Goal: Task Accomplishment & Management: Use online tool/utility

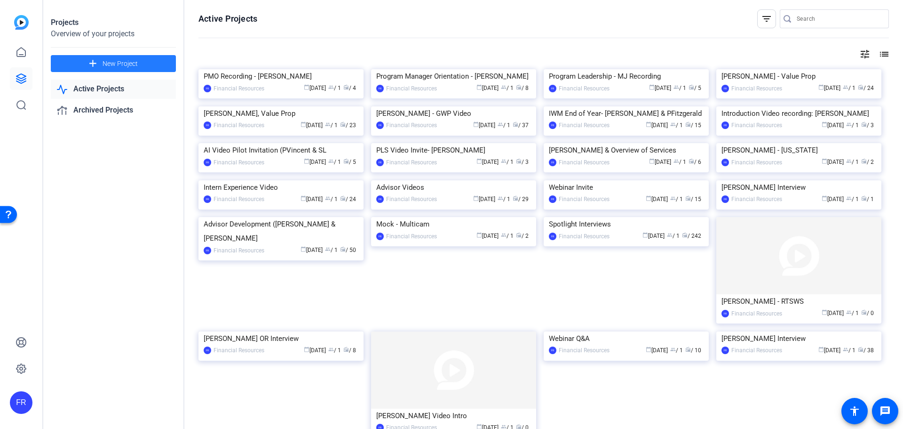
click at [107, 62] on span "New Project" at bounding box center [120, 64] width 35 height 10
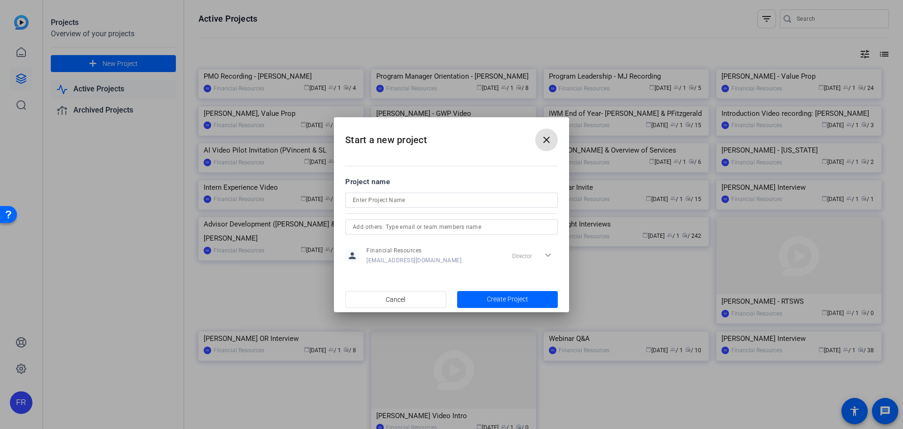
drag, startPoint x: 365, startPoint y: 200, endPoint x: 371, endPoint y: 200, distance: 6.1
click at [366, 200] on input at bounding box center [452, 199] width 198 height 11
type input "Mock Shoot (Emilie & Corrie)"
click at [516, 299] on span "Create Project" at bounding box center [507, 299] width 41 height 10
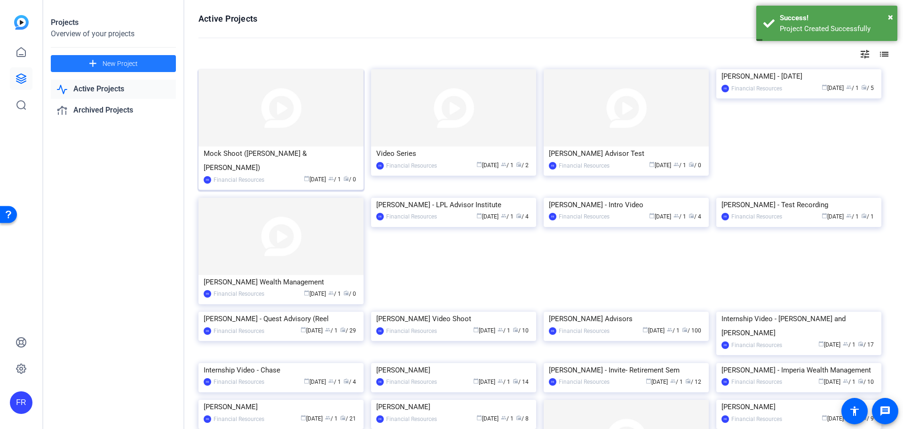
click at [283, 143] on img at bounding box center [281, 107] width 165 height 77
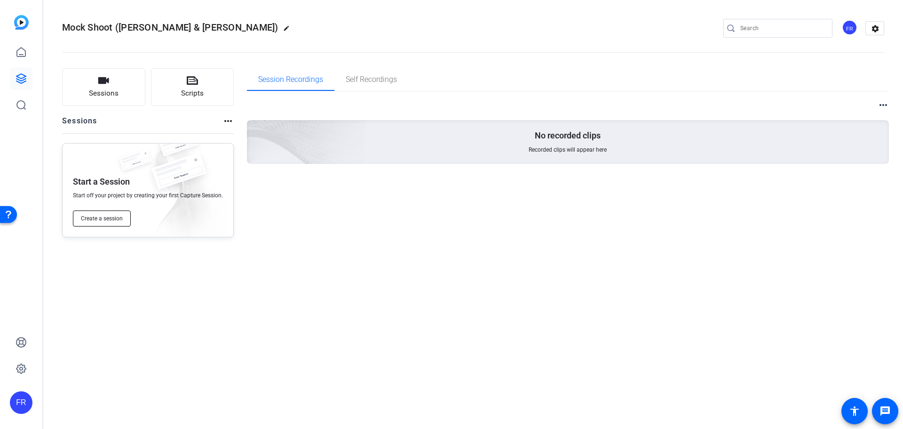
click at [93, 217] on span "Create a session" at bounding box center [102, 219] width 42 height 8
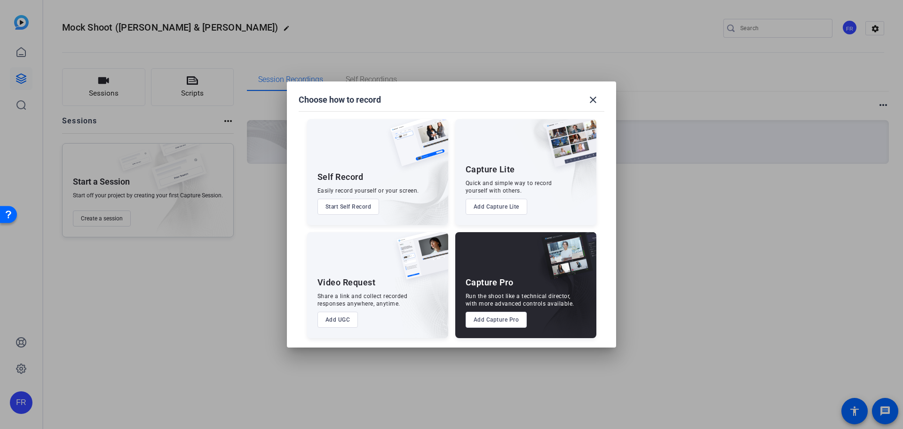
click at [497, 324] on button "Add Capture Pro" at bounding box center [497, 320] width 62 height 16
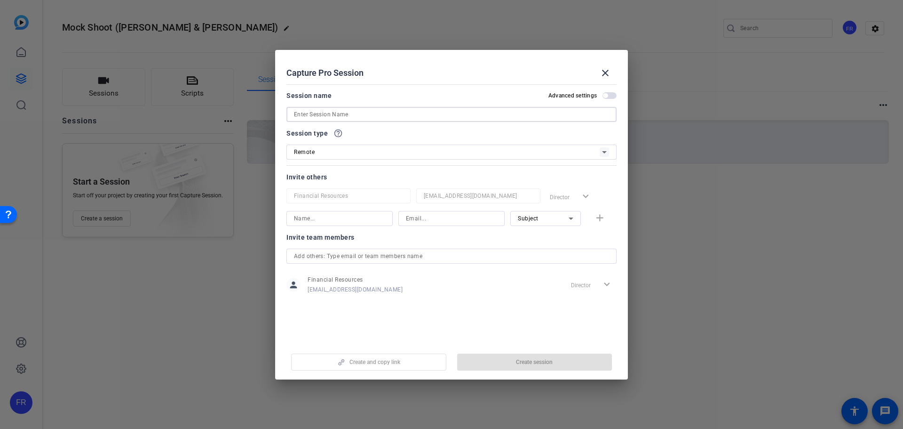
click at [302, 113] on input at bounding box center [451, 114] width 315 height 11
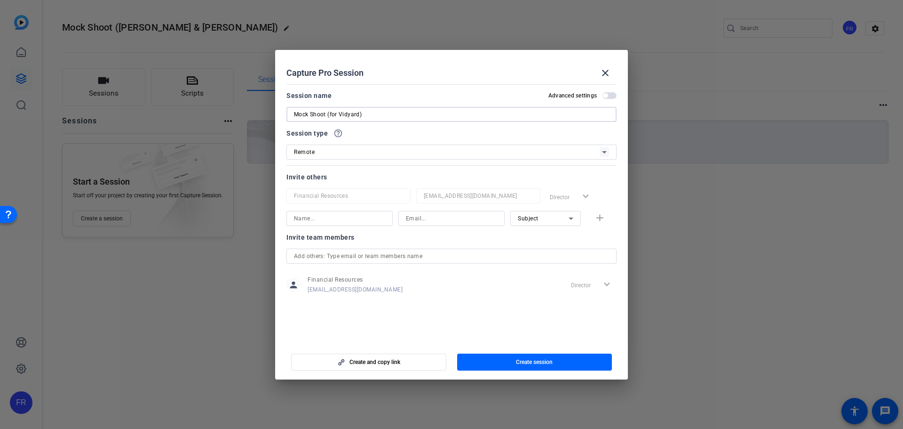
type input "Mock Shoot (for Vidyard)"
click at [534, 361] on span "Create session" at bounding box center [534, 362] width 37 height 8
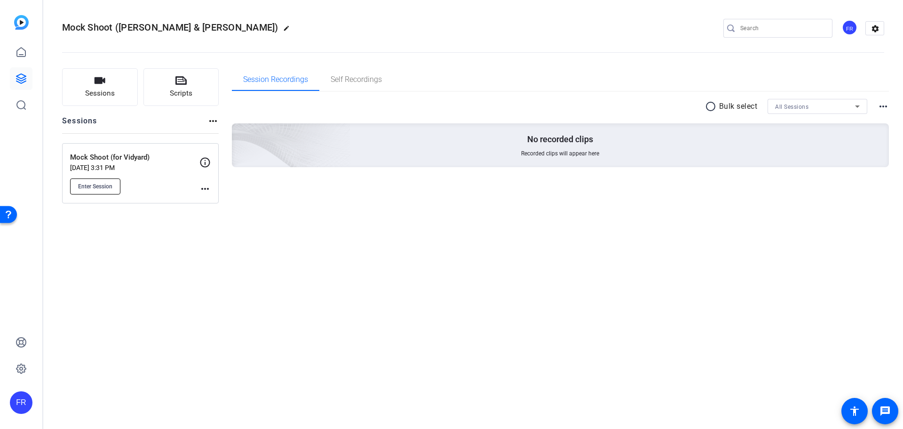
click at [93, 185] on span "Enter Session" at bounding box center [95, 187] width 34 height 8
click at [94, 181] on button "Enter Session" at bounding box center [95, 186] width 50 height 16
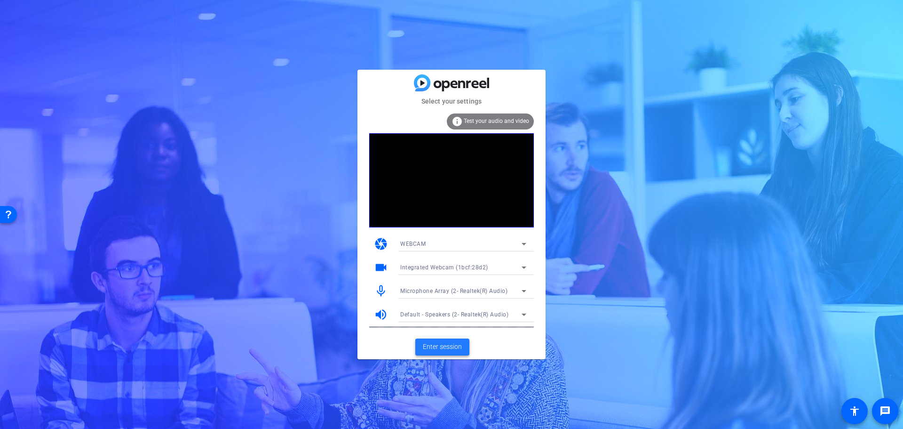
click at [441, 348] on span "Enter session" at bounding box center [442, 347] width 39 height 10
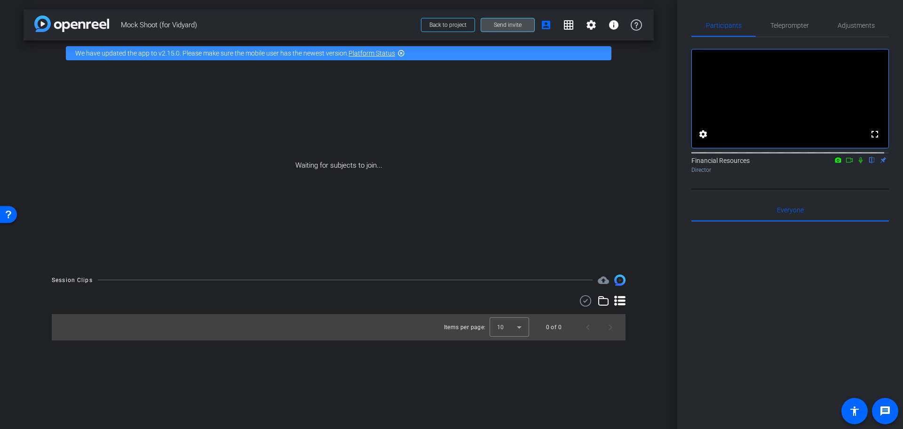
click at [515, 27] on span "Send invite" at bounding box center [508, 25] width 28 height 8
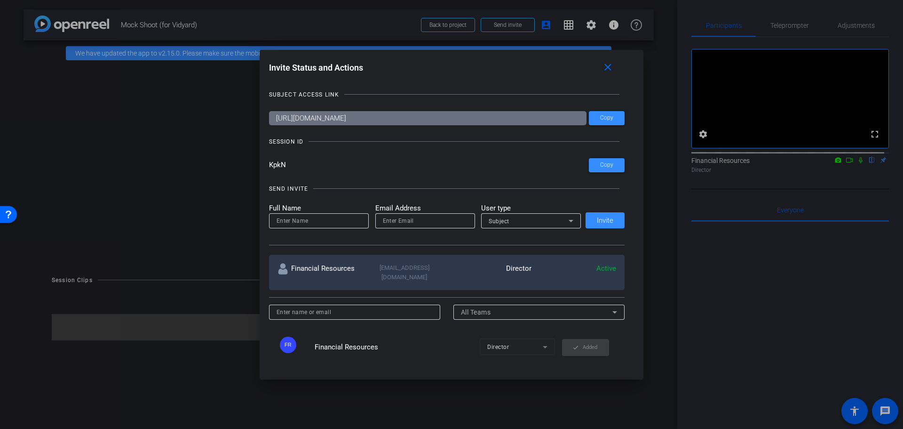
drag, startPoint x: 291, startPoint y: 169, endPoint x: 261, endPoint y: 166, distance: 29.8
click at [261, 166] on div "Invite Status and Actions close SUBJECT ACCESS LINK https://capture.openreel.co…" at bounding box center [452, 209] width 384 height 319
click at [323, 307] on input at bounding box center [355, 311] width 157 height 11
type input "C"
click at [294, 216] on input at bounding box center [319, 220] width 85 height 11
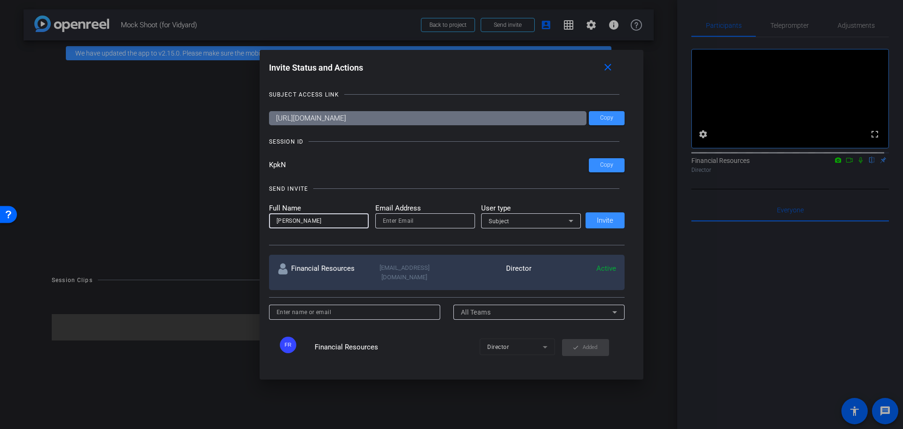
click at [408, 219] on input "email" at bounding box center [425, 220] width 85 height 11
click at [338, 224] on input "Corrie Drummon" at bounding box center [319, 220] width 85 height 11
type input "Corrie Drummond"
click at [410, 224] on input "email" at bounding box center [425, 220] width 85 height 11
click at [398, 224] on input "email" at bounding box center [425, 220] width 85 height 11
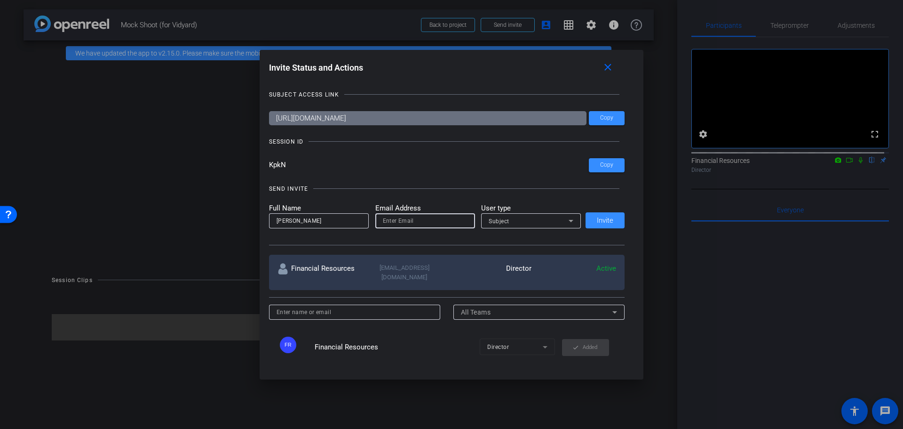
paste input "corrie.drummond@lpl.com"
type input "corrie.drummond@lpl.com"
click at [569, 221] on icon at bounding box center [571, 221] width 5 height 2
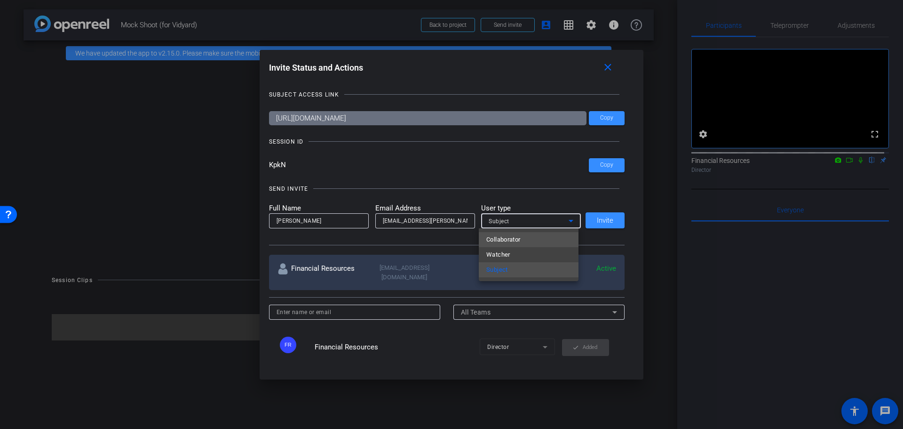
click at [536, 241] on mat-option "Collaborator" at bounding box center [529, 239] width 100 height 15
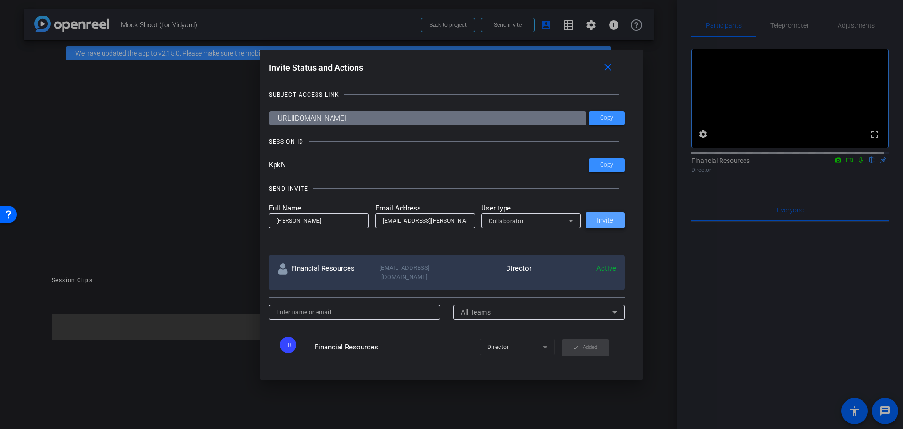
click at [592, 221] on span at bounding box center [605, 220] width 39 height 23
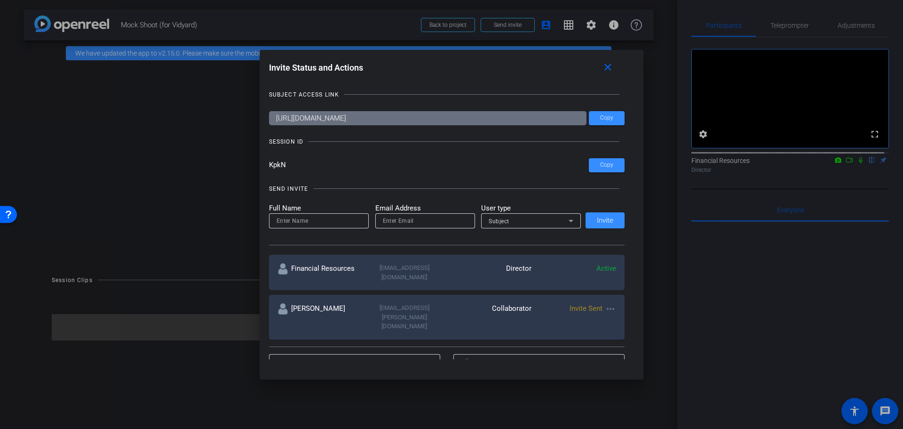
click at [295, 219] on input at bounding box center [319, 220] width 85 height 11
type input "Emilie Lucier"
click at [404, 216] on input "email" at bounding box center [425, 220] width 85 height 11
paste input "emilie.lucier@lpl.com"
type input "emilie.lucier@lpl.com"
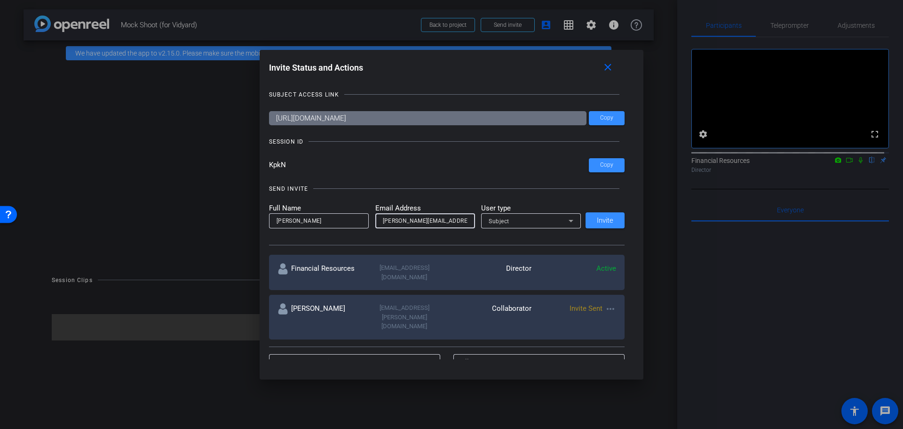
click at [572, 218] on icon at bounding box center [571, 220] width 11 height 11
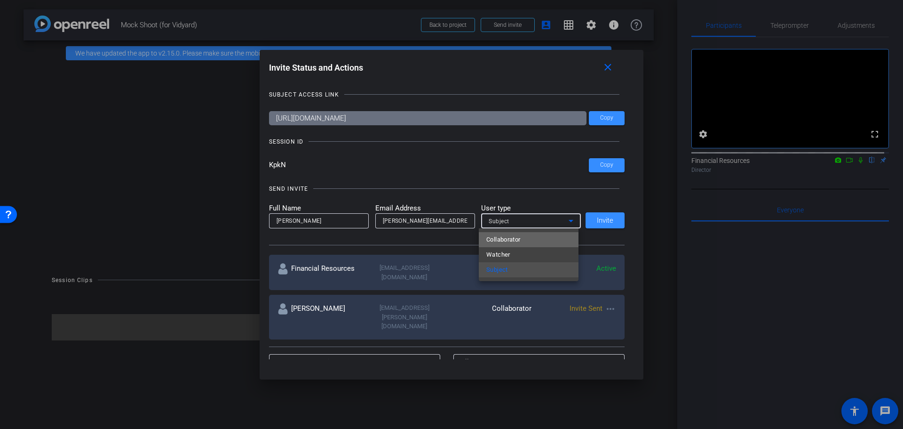
click at [522, 245] on mat-option "Collaborator" at bounding box center [529, 239] width 100 height 15
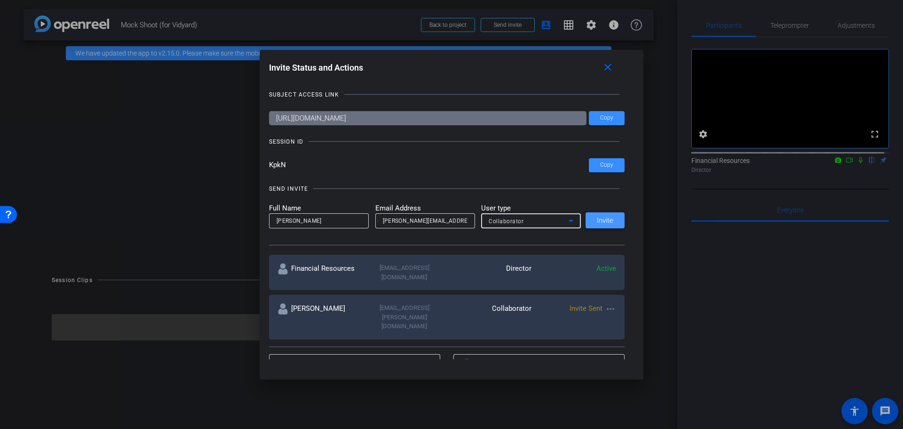
click at [605, 220] on span "Invite" at bounding box center [605, 220] width 16 height 7
